Goal: Find contact information: Find contact information

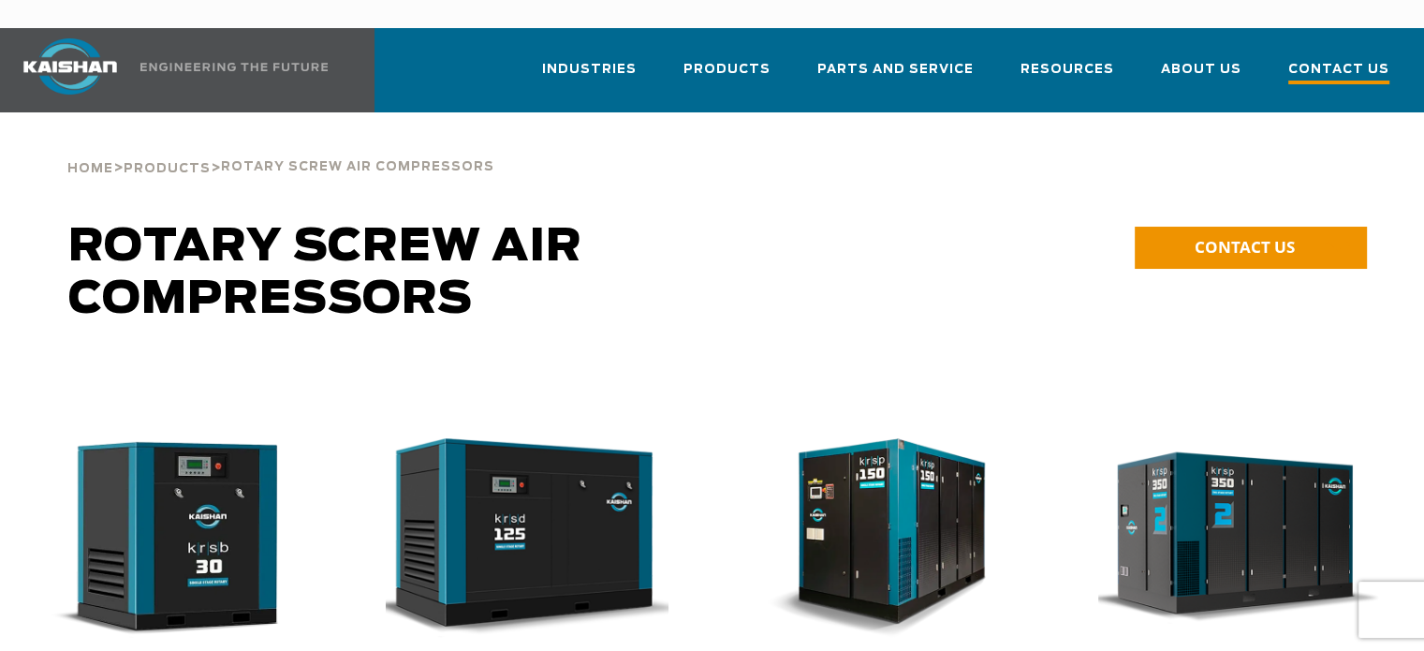
click at [1303, 59] on span "Contact Us" at bounding box center [1338, 71] width 101 height 25
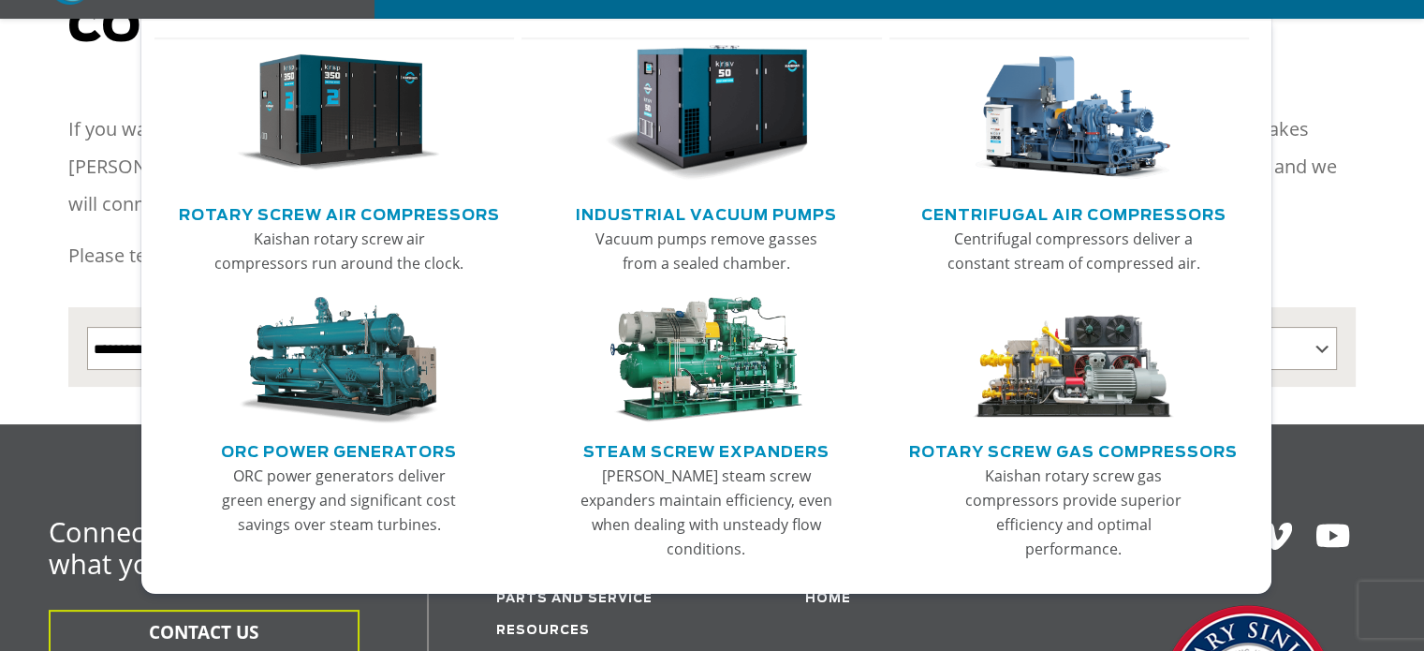
scroll to position [281, 0]
